Goal: Transaction & Acquisition: Purchase product/service

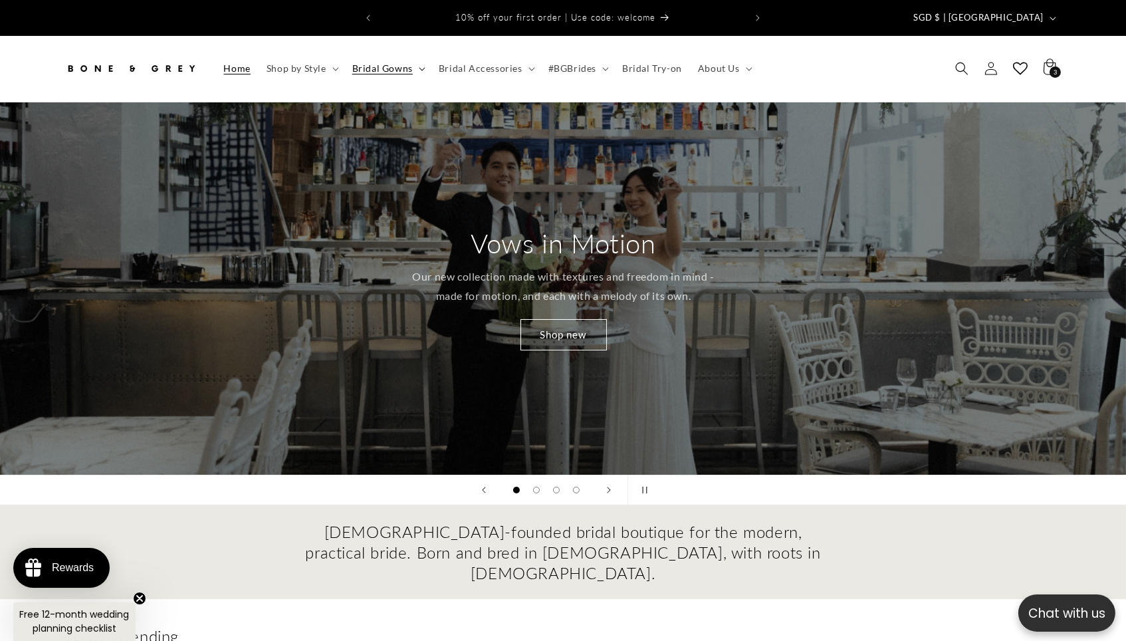
click at [419, 67] on icon at bounding box center [422, 69] width 7 height 4
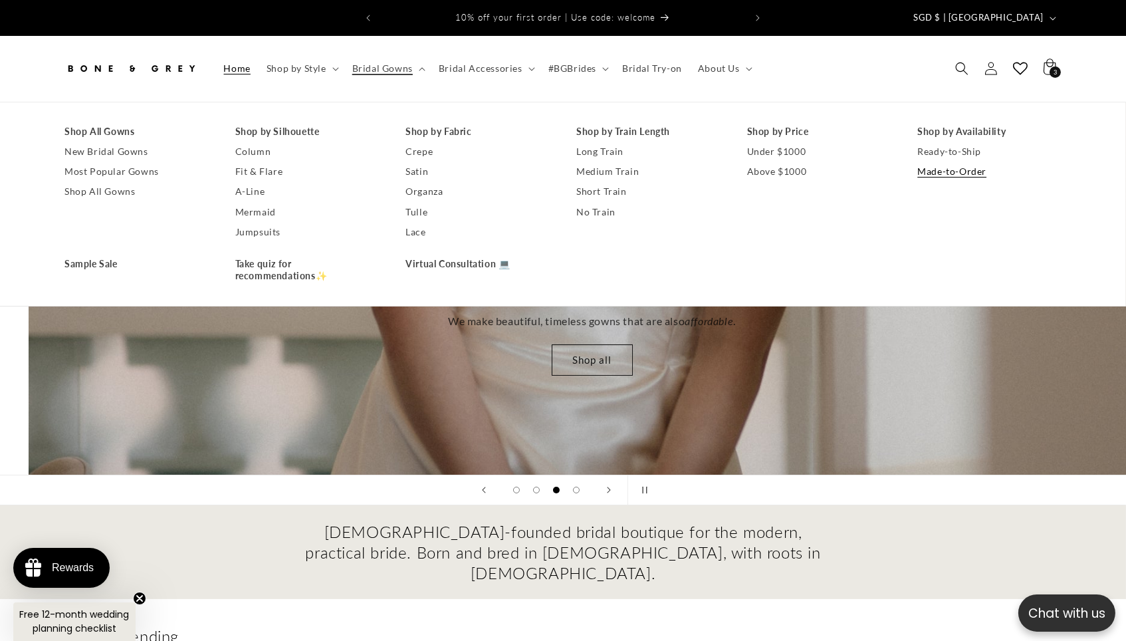
scroll to position [0, 2251]
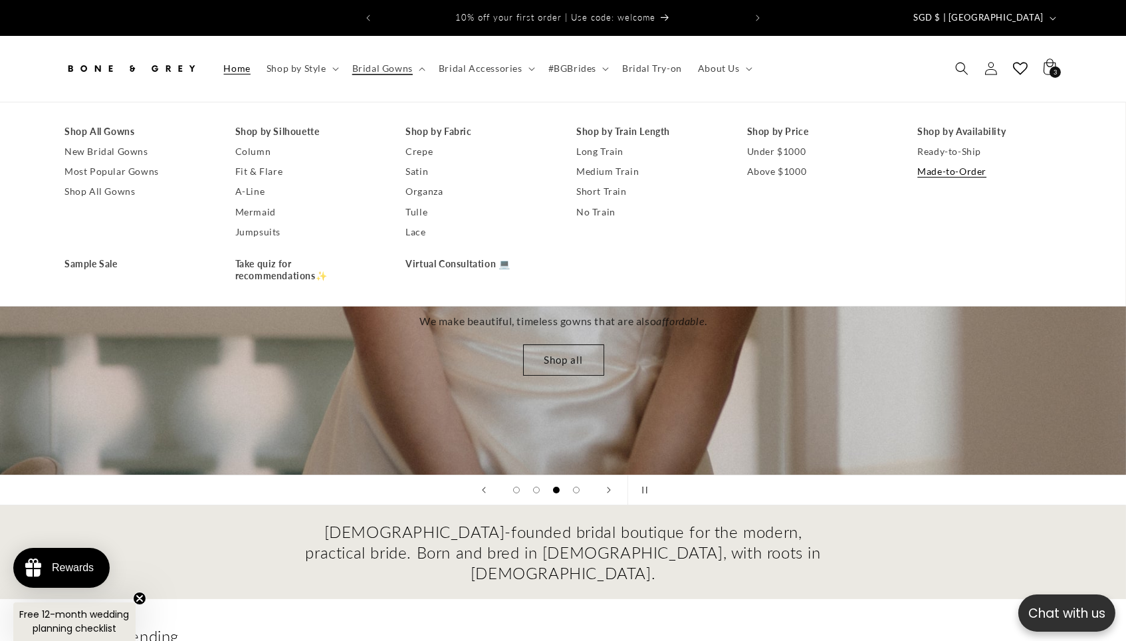
click at [968, 162] on link "Made-to-Order" at bounding box center [989, 171] width 144 height 20
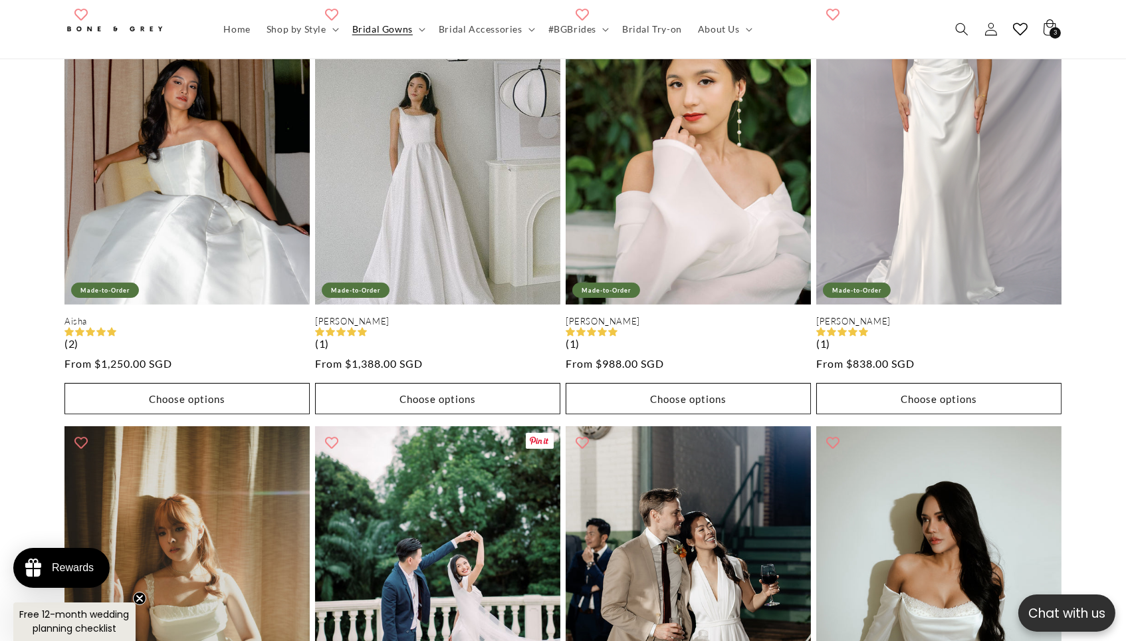
scroll to position [728, 0]
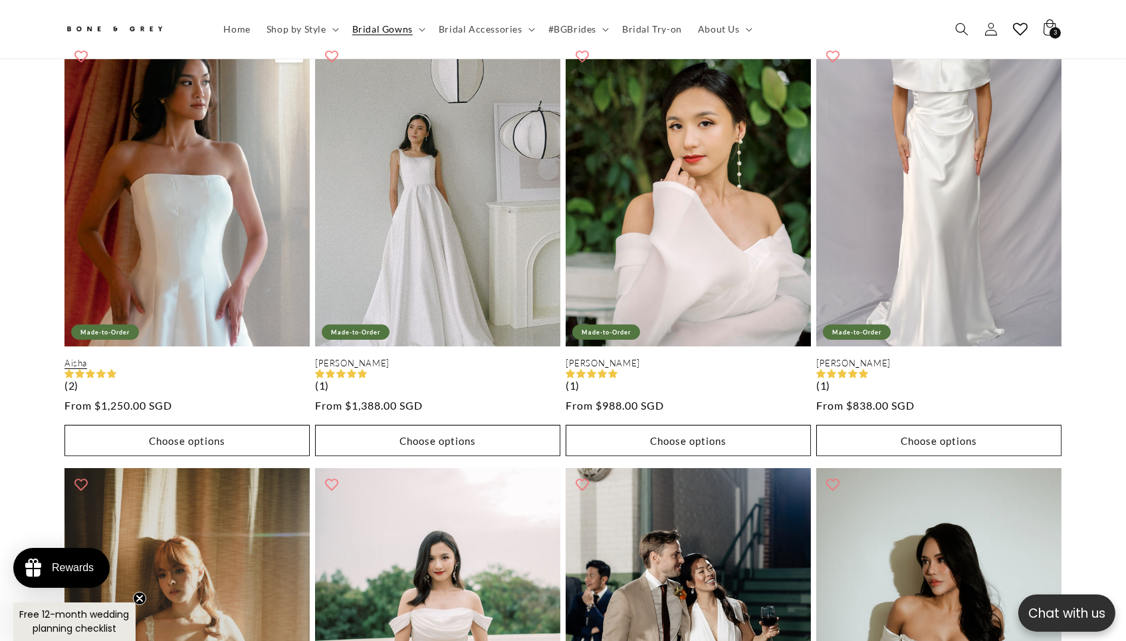
click at [221, 357] on link "Aisha" at bounding box center [186, 362] width 245 height 11
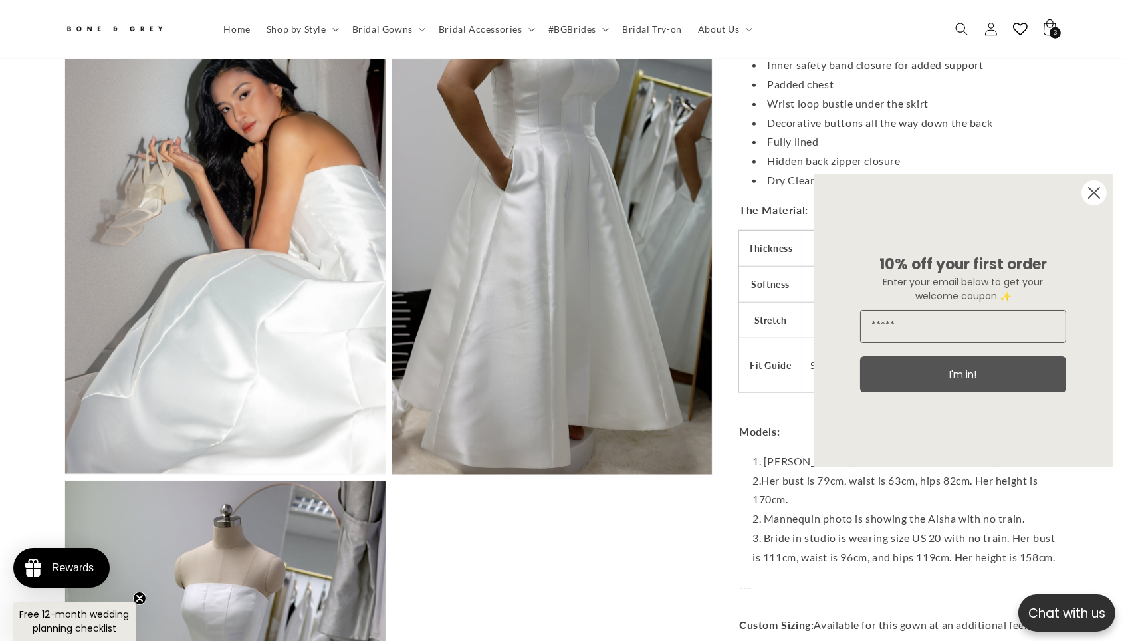
scroll to position [0, 390]
